Goal: Entertainment & Leisure: Consume media (video, audio)

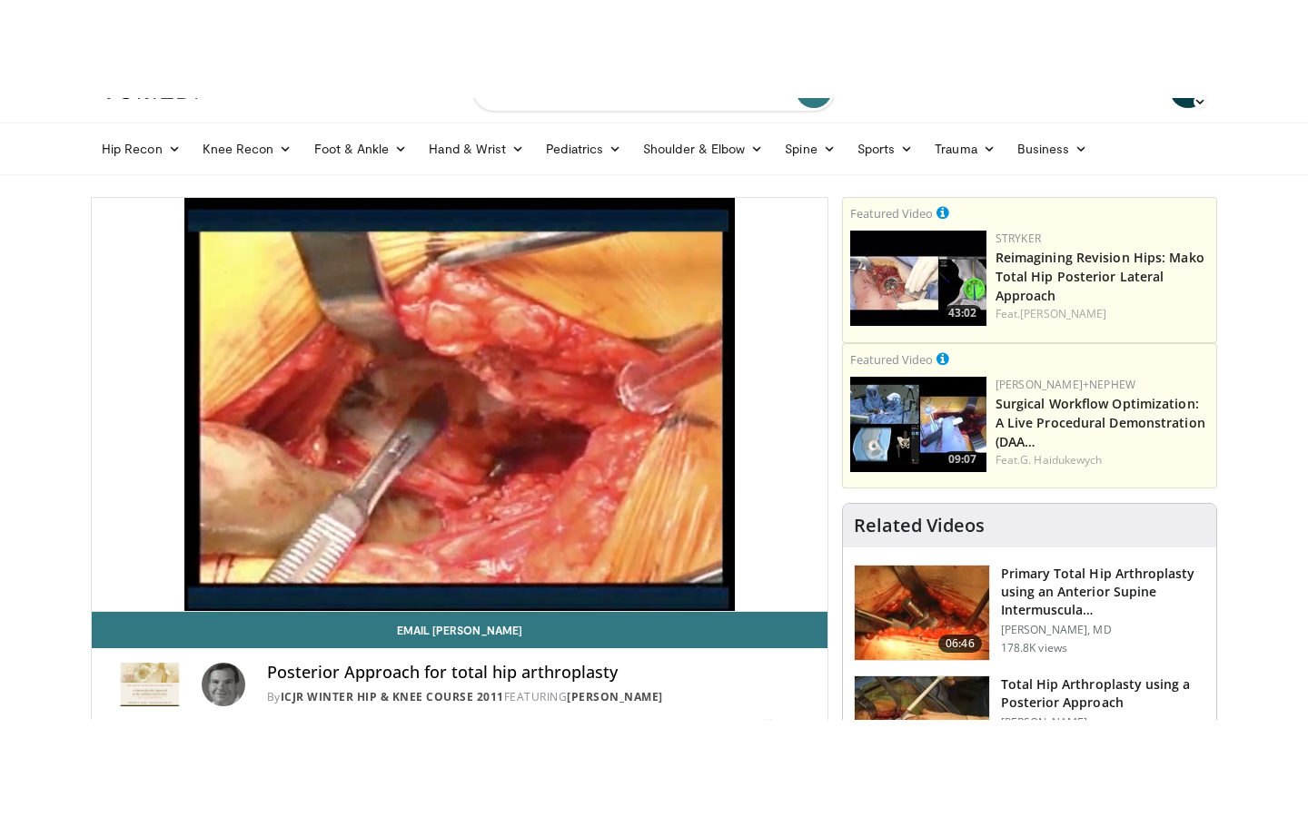
scroll to position [40, 0]
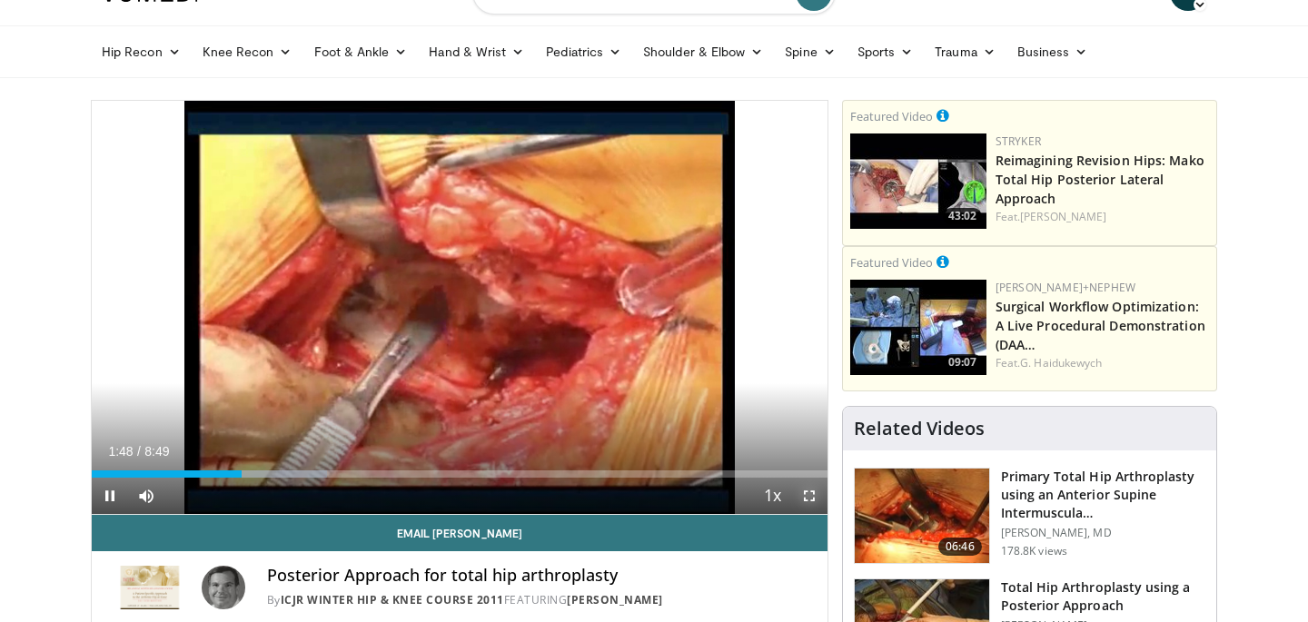
click at [811, 492] on span "Video Player" at bounding box center [809, 496] width 36 height 36
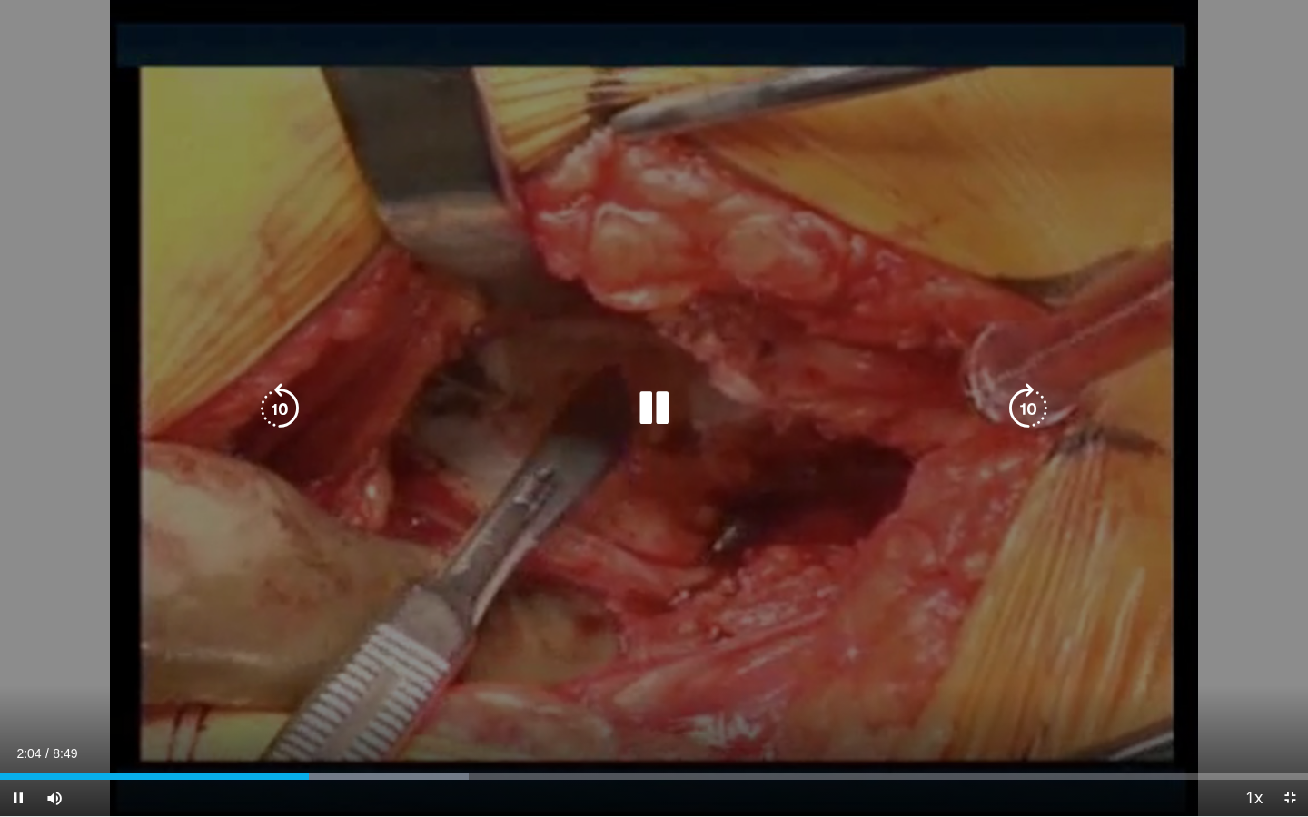
click at [290, 418] on icon "Video Player" at bounding box center [279, 408] width 51 height 51
click at [286, 413] on icon "Video Player" at bounding box center [279, 408] width 51 height 51
click at [303, 410] on icon "Video Player" at bounding box center [279, 408] width 51 height 51
